Goal: Task Accomplishment & Management: Use online tool/utility

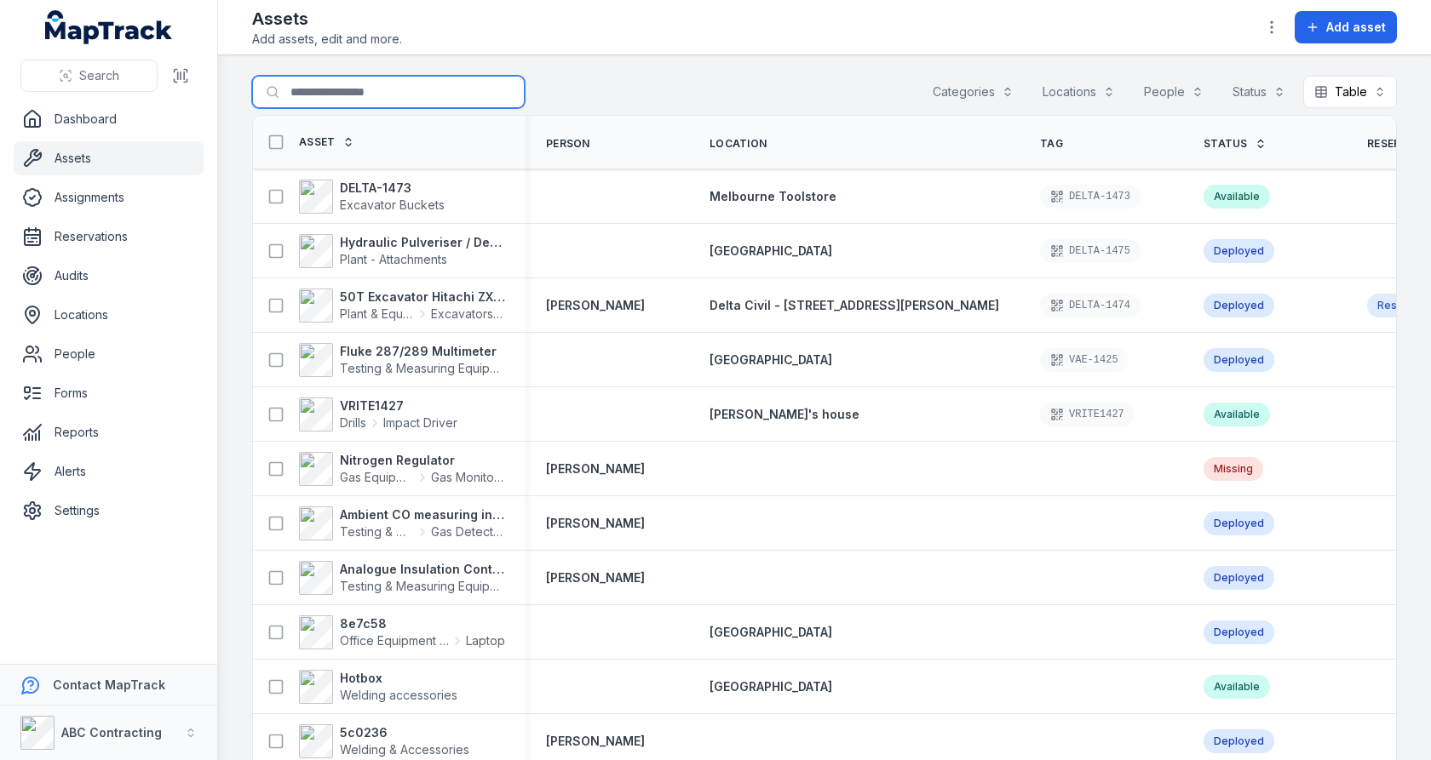
click at [394, 102] on input "Search for assets" at bounding box center [388, 92] width 272 height 32
type input "******"
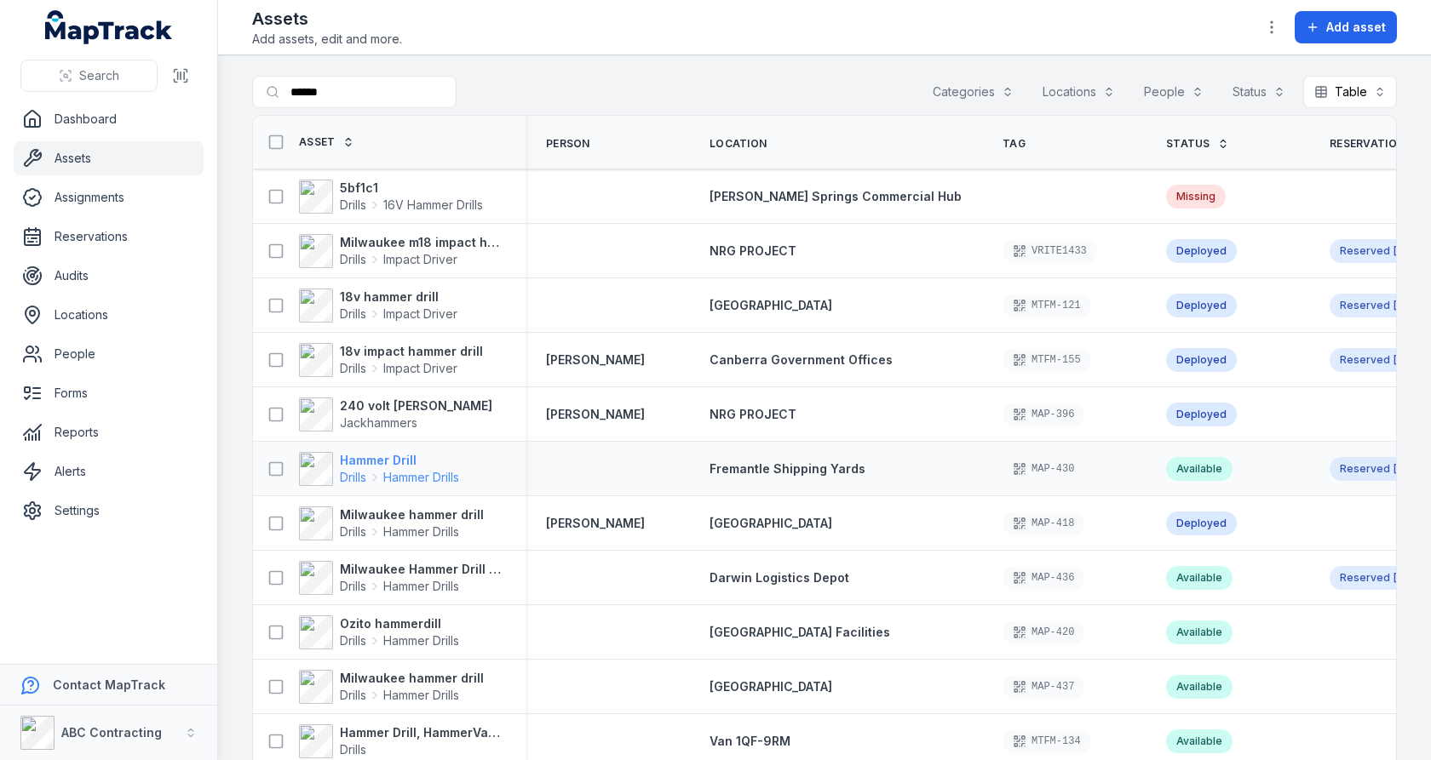
click at [403, 473] on span "Hammer Drills" at bounding box center [421, 477] width 76 height 17
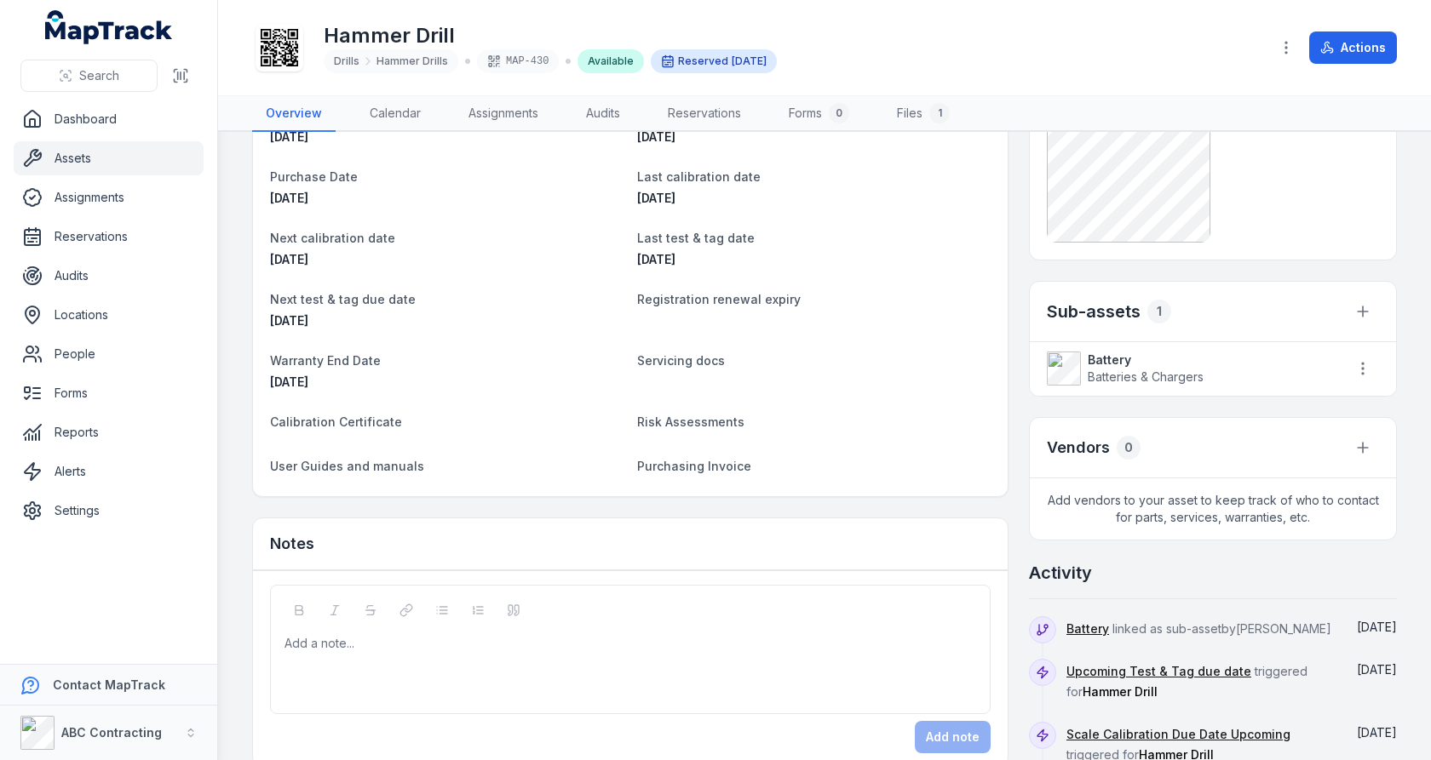
scroll to position [345, 0]
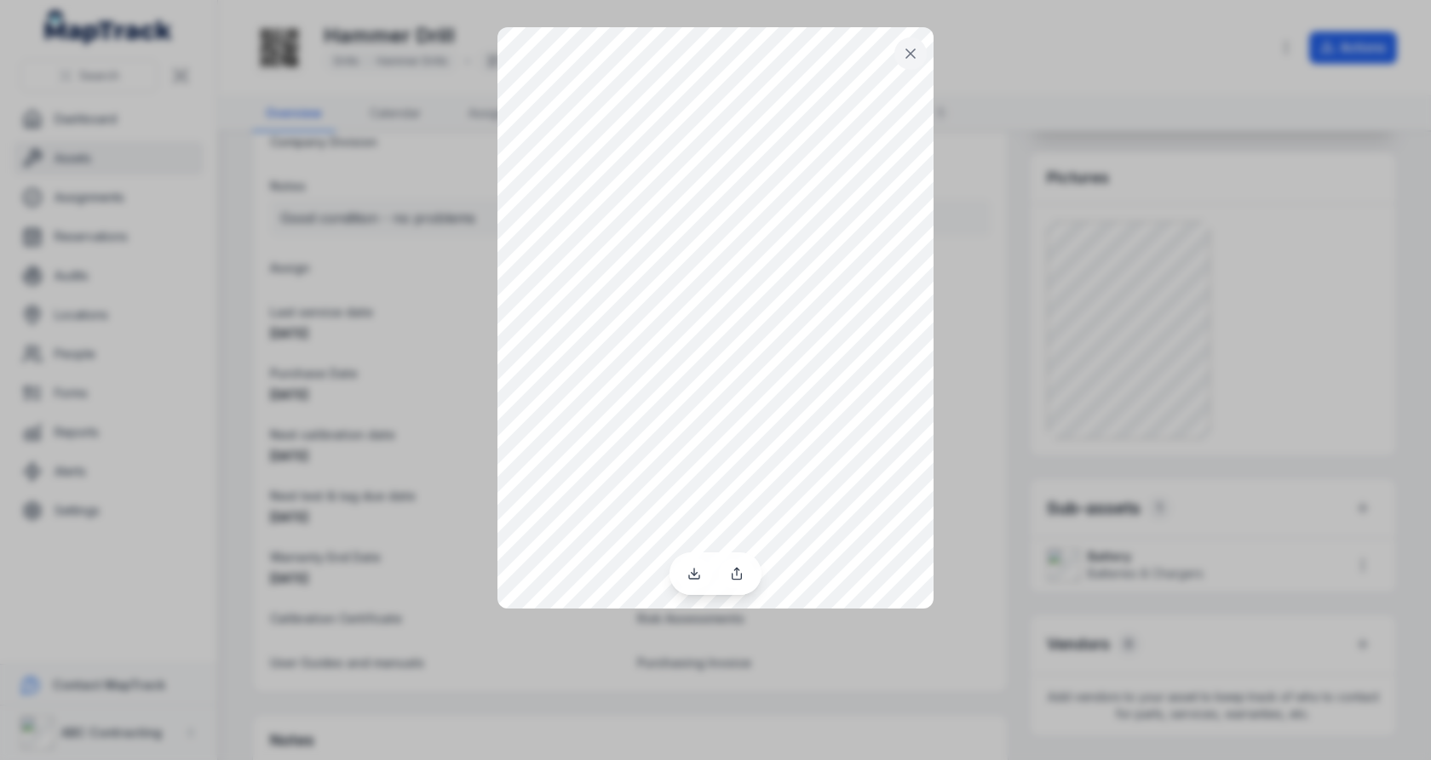
click at [905, 45] on icon at bounding box center [910, 53] width 17 height 17
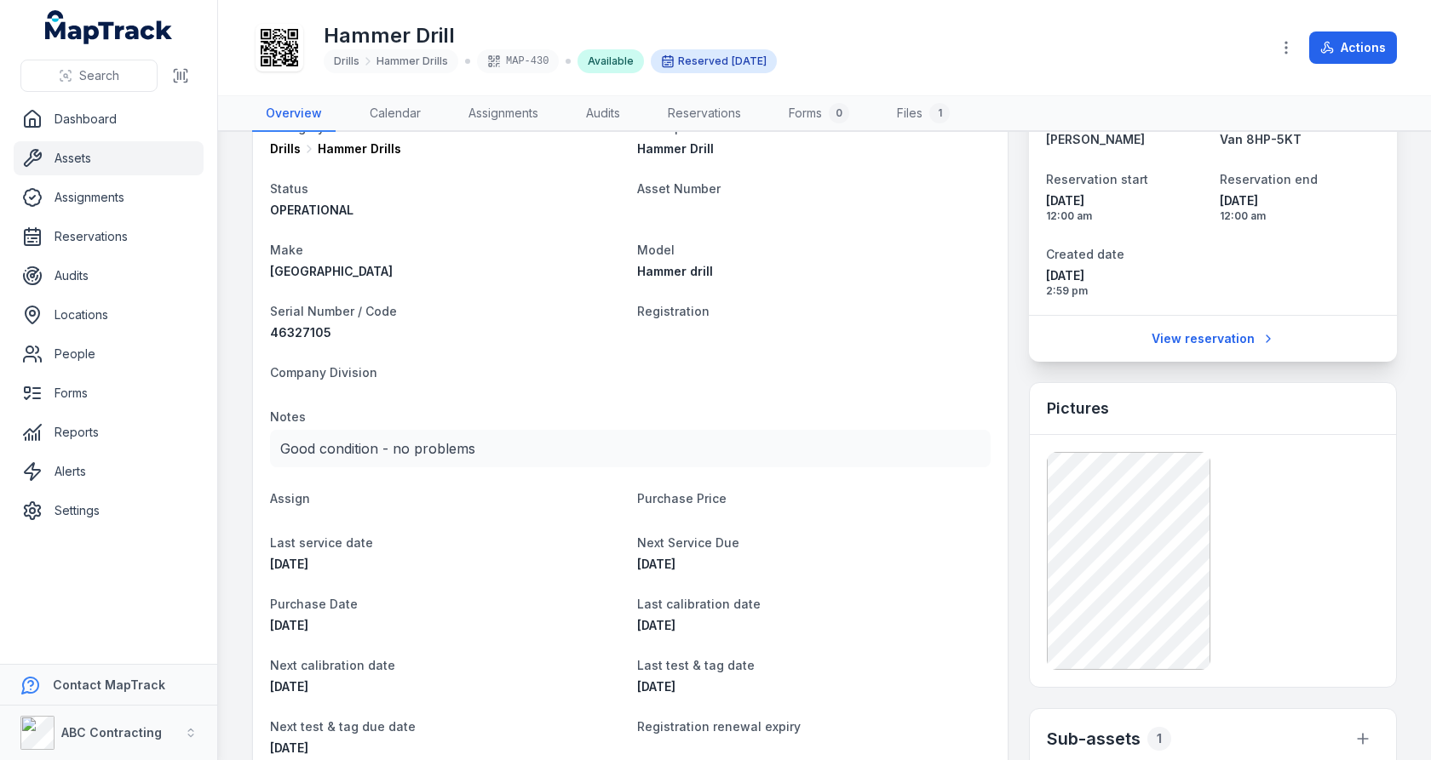
scroll to position [0, 0]
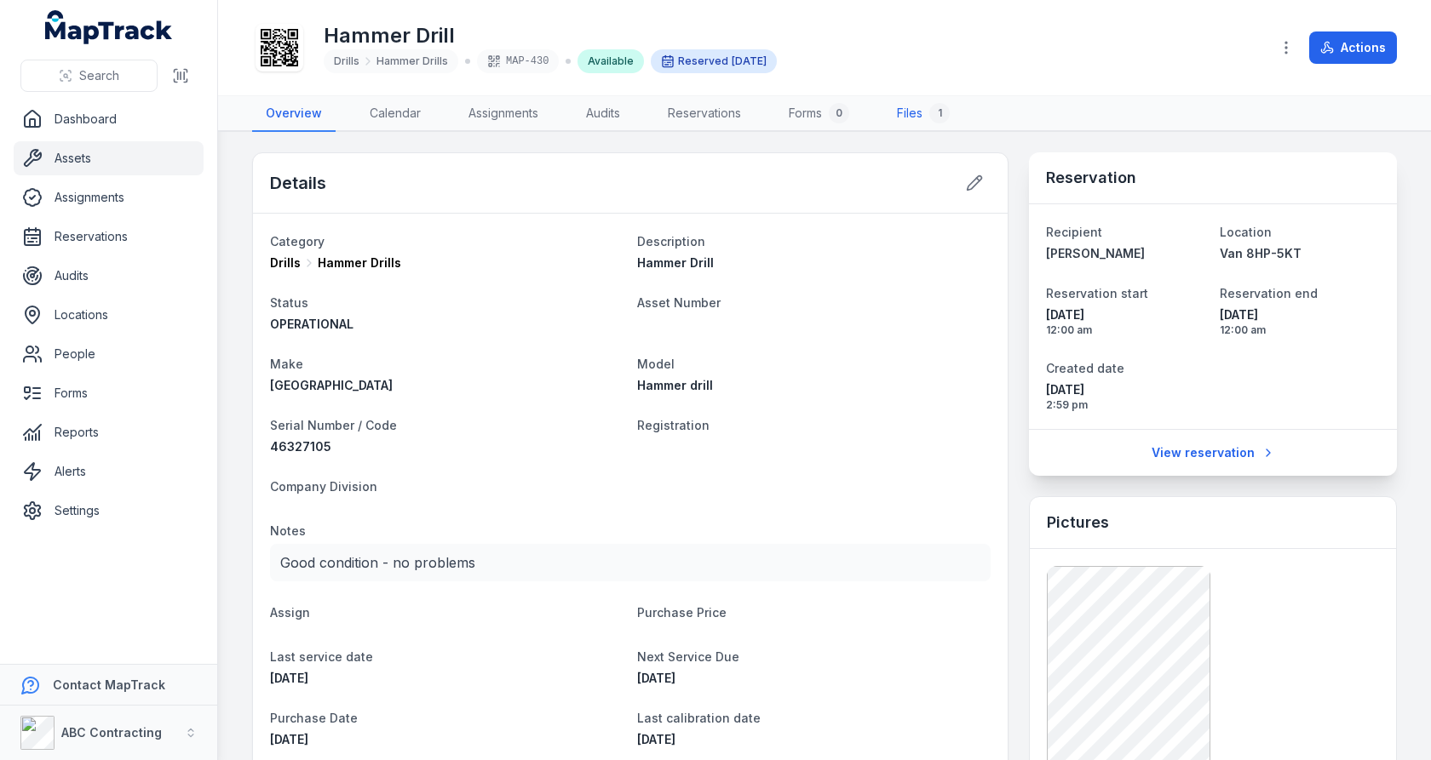
click at [921, 103] on link "Files 1" at bounding box center [923, 114] width 80 height 36
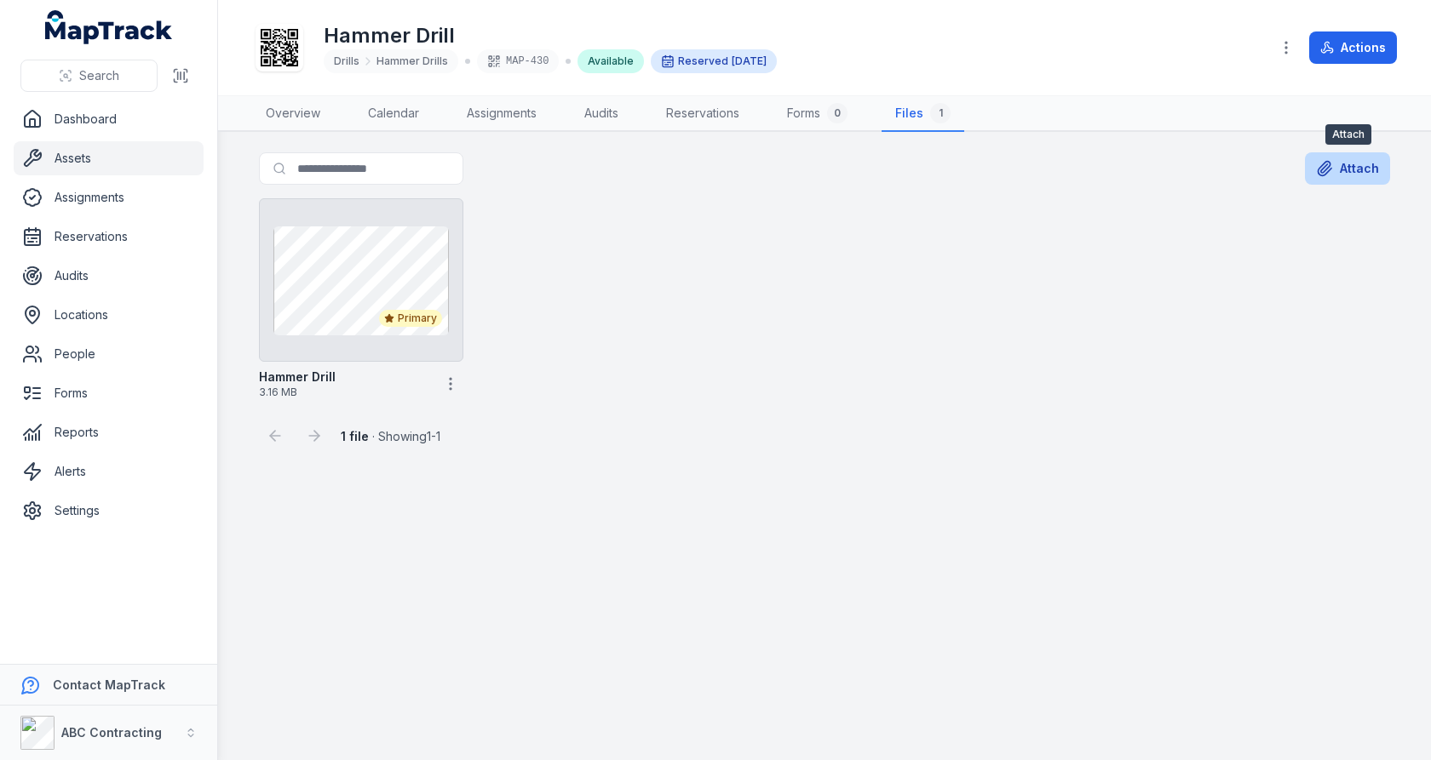
click at [1347, 163] on button "Attach" at bounding box center [1347, 168] width 85 height 32
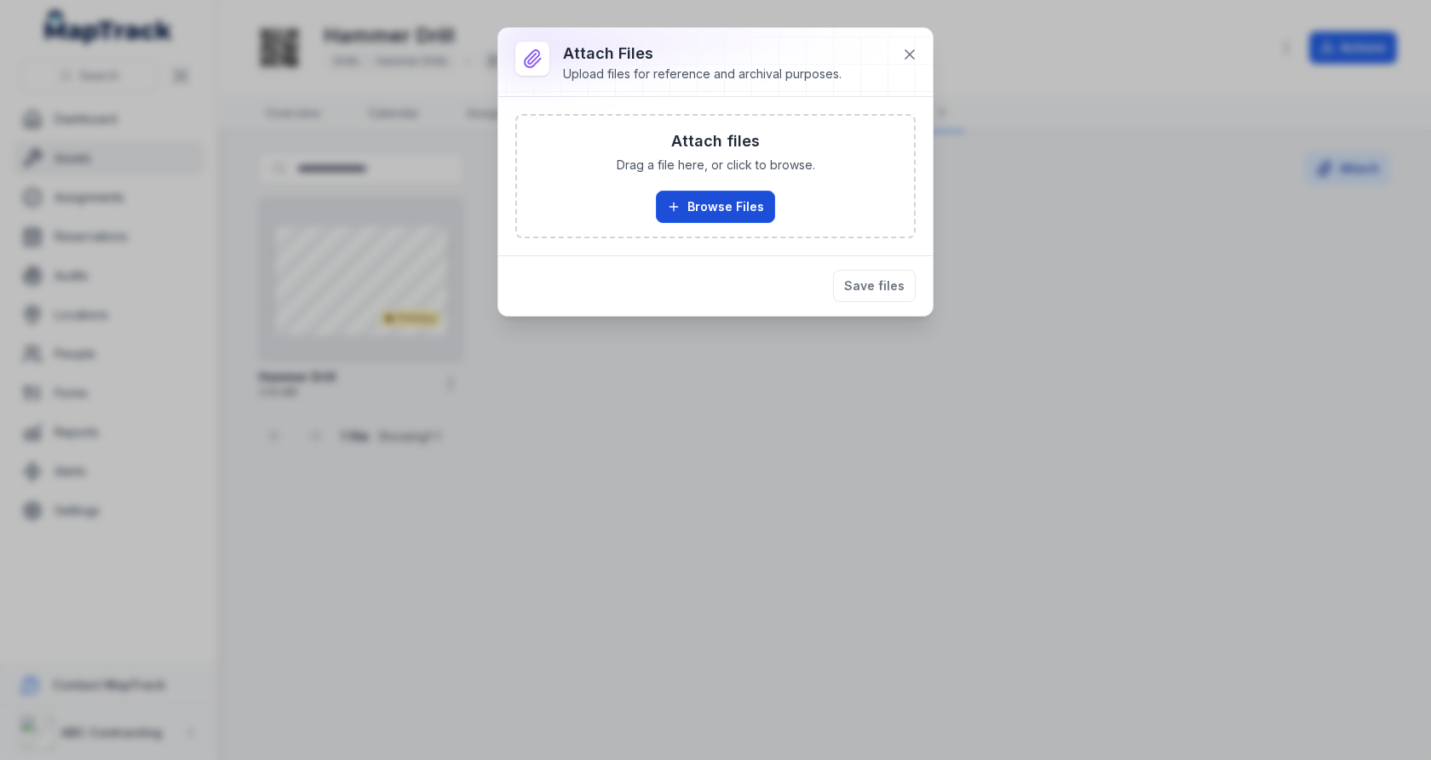
click at [734, 204] on button "Browse Files" at bounding box center [715, 207] width 119 height 32
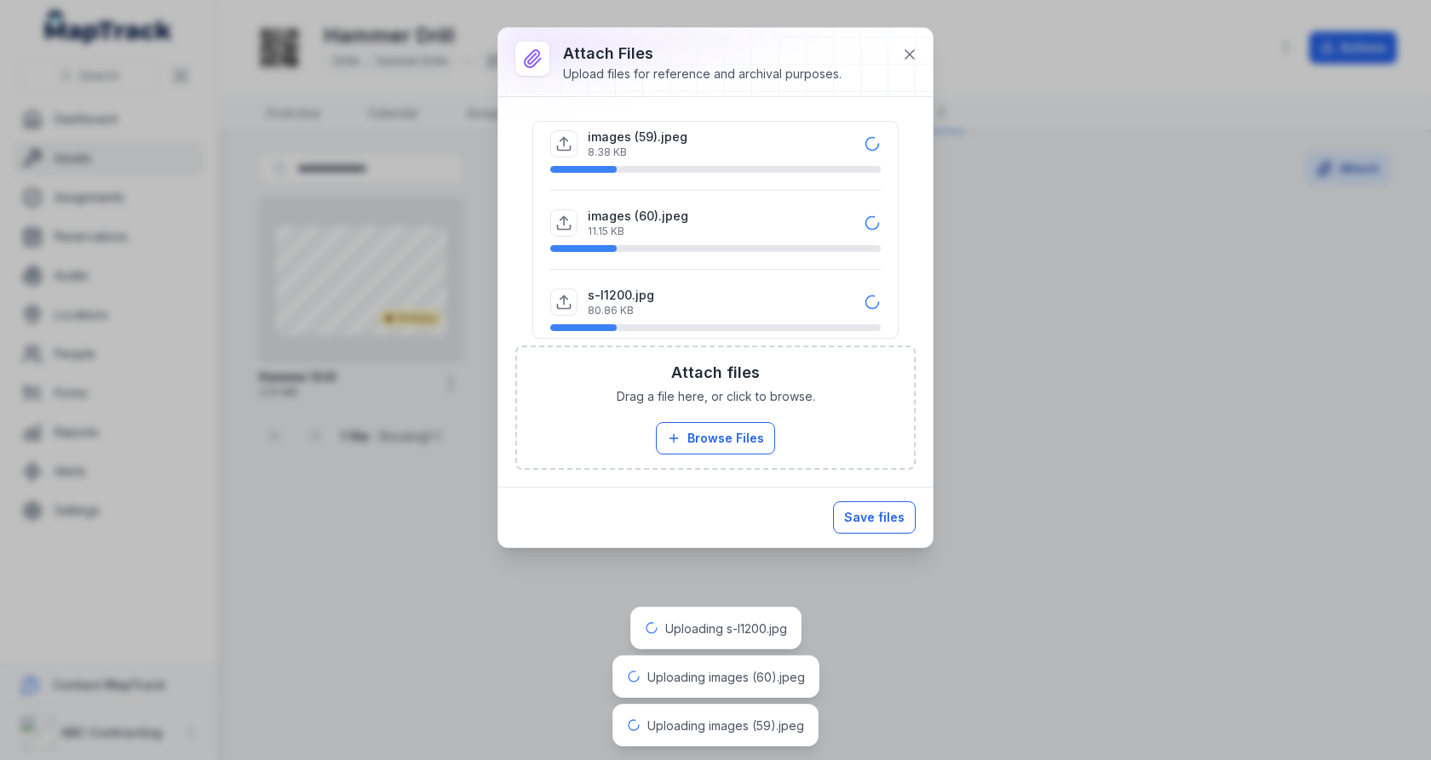
click at [880, 512] on button "Save files" at bounding box center [874, 518] width 83 height 32
